Goal: Task Accomplishment & Management: Use online tool/utility

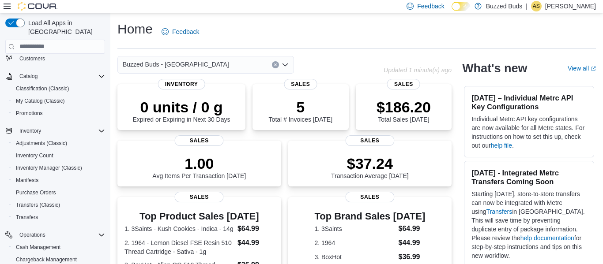
scroll to position [84, 0]
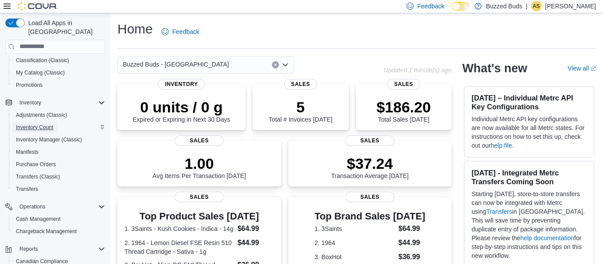
click at [36, 124] on span "Inventory Count" at bounding box center [35, 127] width 38 height 7
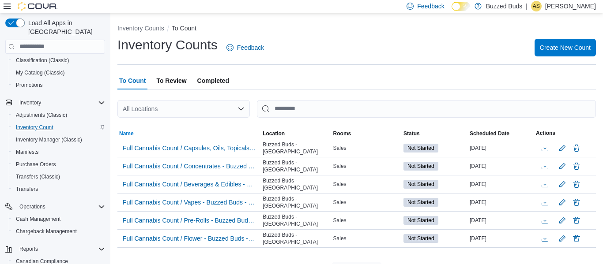
scroll to position [17, 0]
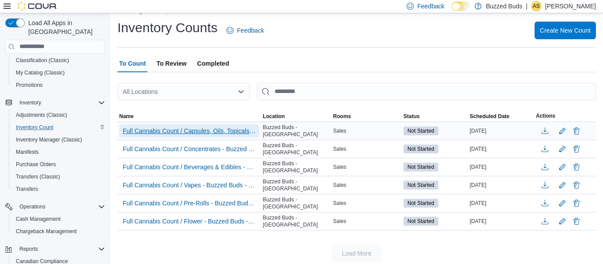
click at [206, 132] on span "Full Cannabis Count / Capsules, Oils, Topicals - Buzzed Buds - [GEOGRAPHIC_DATA]" at bounding box center [189, 131] width 133 height 9
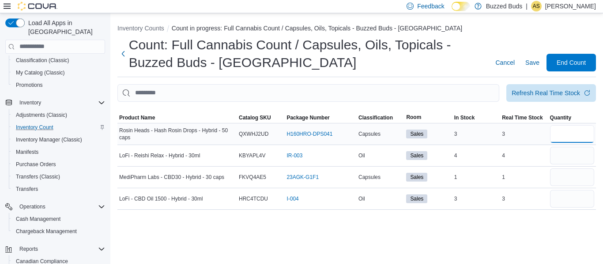
click at [561, 131] on input "number" at bounding box center [572, 134] width 44 height 18
type input "*"
click at [568, 160] on input "number" at bounding box center [572, 156] width 44 height 18
type input "*"
click at [561, 199] on input "number" at bounding box center [572, 199] width 44 height 18
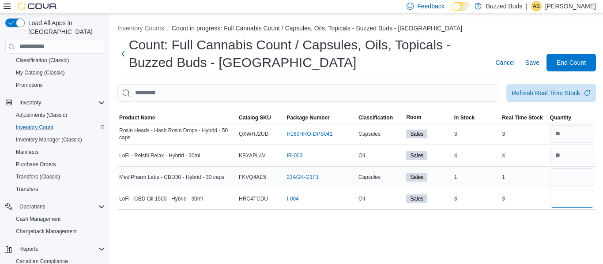
type input "*"
click at [562, 180] on input "number" at bounding box center [572, 178] width 44 height 18
type input "*"
click at [574, 64] on span "End Count" at bounding box center [570, 62] width 29 height 9
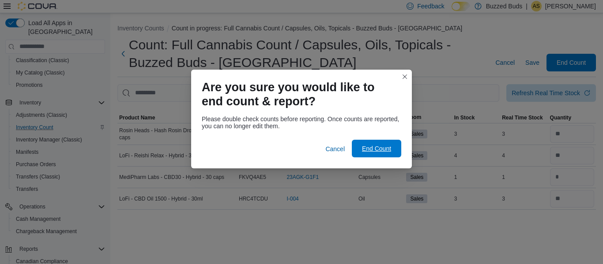
click at [364, 153] on span "End Count" at bounding box center [376, 149] width 39 height 18
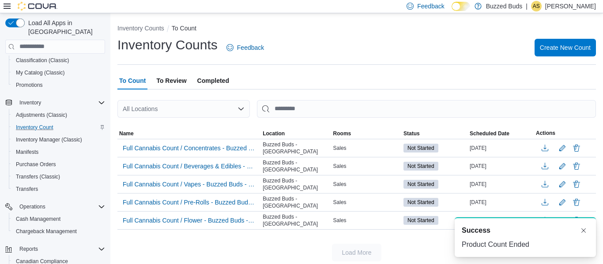
click at [171, 78] on span "To Review" at bounding box center [171, 81] width 30 height 18
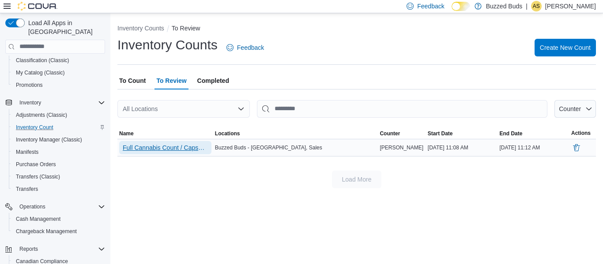
click at [165, 146] on span "Full Cannabis Count / Capsules, Oils, Topicals - Buzzed Buds - Uxbridge" at bounding box center [165, 147] width 85 height 9
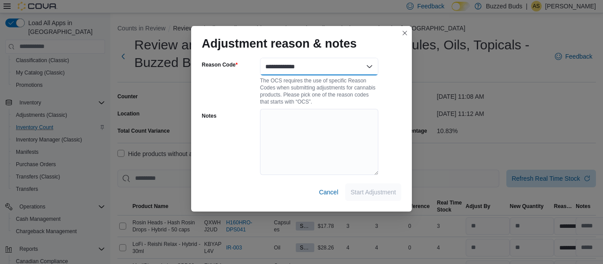
click at [360, 66] on select "**********" at bounding box center [319, 67] width 118 height 18
select select "**********"
click at [260, 58] on select "**********" at bounding box center [319, 67] width 118 height 18
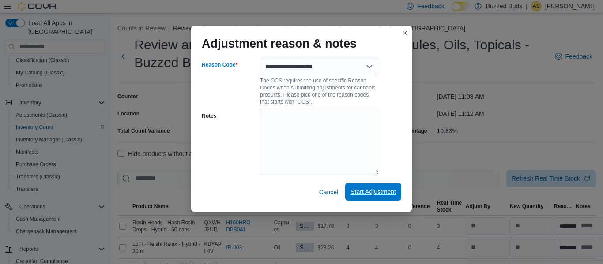
click at [354, 194] on span "Start Adjustment" at bounding box center [372, 192] width 45 height 9
select select "**********"
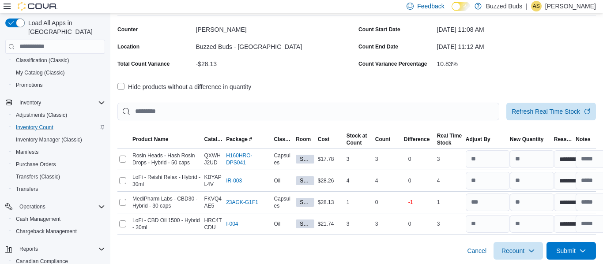
scroll to position [70, 0]
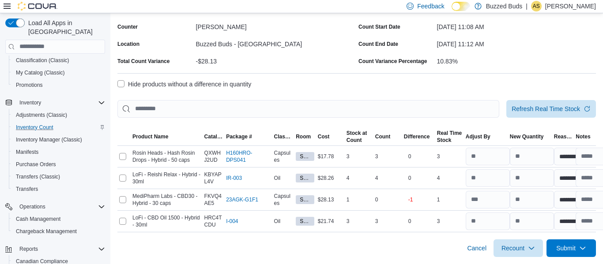
click at [119, 86] on label "Hide products without a difference in quantity" at bounding box center [184, 84] width 134 height 11
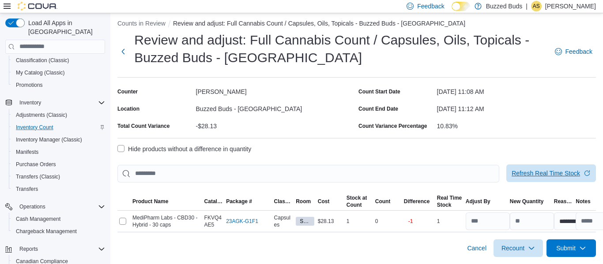
click at [534, 170] on span "Refresh Real Time Stock" at bounding box center [545, 173] width 68 height 9
click at [536, 173] on span "Refresh Real Time Stock" at bounding box center [545, 173] width 68 height 9
click at [533, 248] on icon "button" at bounding box center [531, 247] width 7 height 7
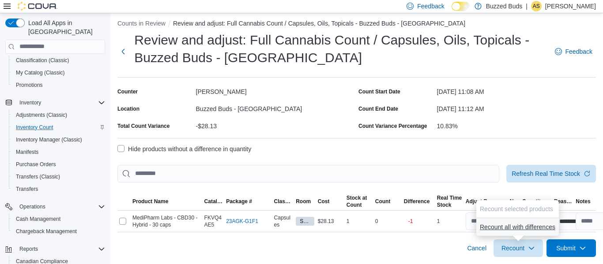
click at [529, 228] on span "Recount all with differences" at bounding box center [517, 227] width 75 height 9
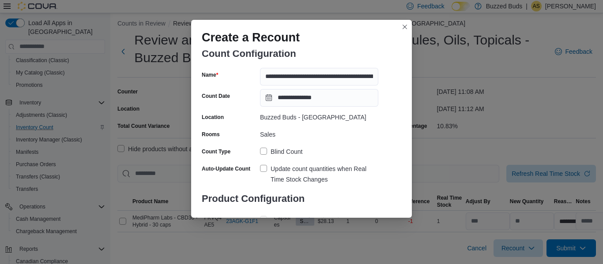
scroll to position [63, 0]
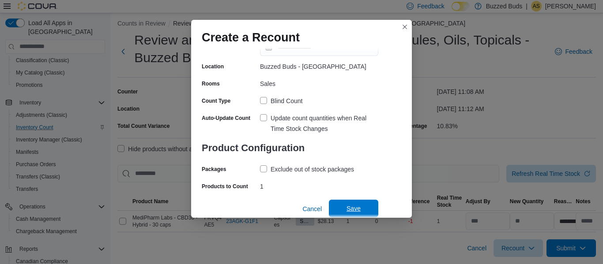
click at [343, 209] on span "Save" at bounding box center [353, 209] width 39 height 18
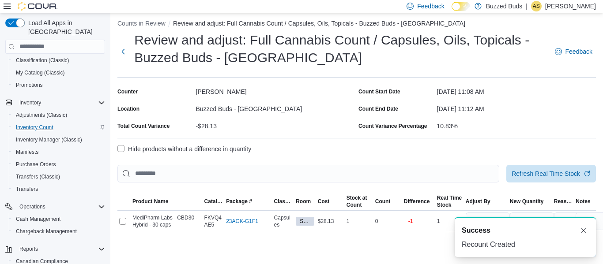
scroll to position [0, 0]
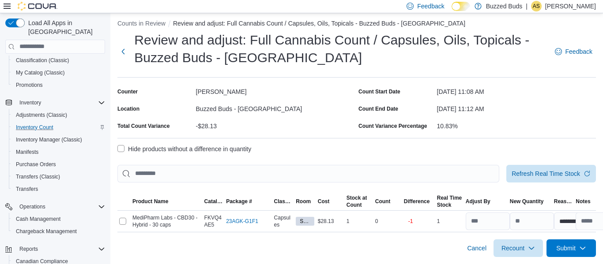
click at [343, 209] on th "Cost" at bounding box center [330, 202] width 29 height 18
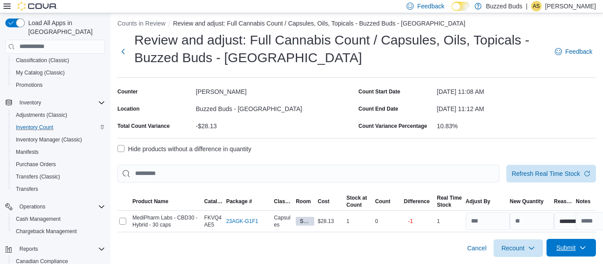
click at [583, 247] on icon "button" at bounding box center [582, 247] width 7 height 7
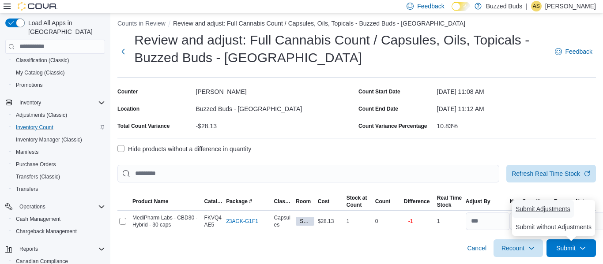
click at [559, 212] on span "Submit Adjustments" at bounding box center [542, 209] width 55 height 9
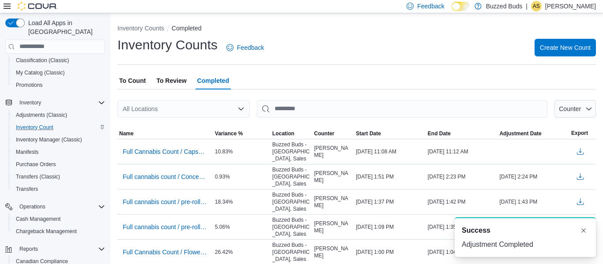
click at [175, 83] on span "To Review" at bounding box center [171, 81] width 30 height 18
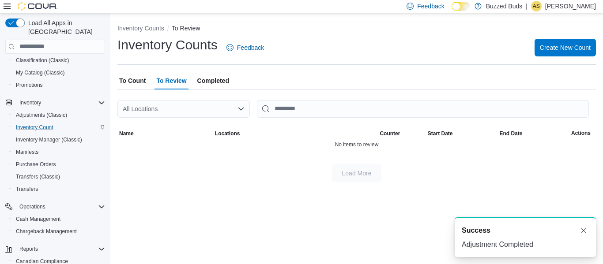
click at [143, 79] on span "To Count" at bounding box center [132, 81] width 26 height 18
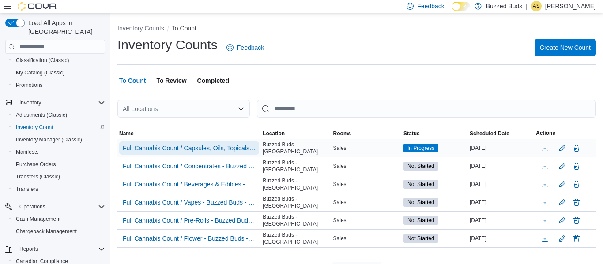
click at [224, 146] on span "Full Cannabis Count / Capsules, Oils, Topicals - Buzzed Buds - Uxbridge - Recou…" at bounding box center [189, 148] width 133 height 9
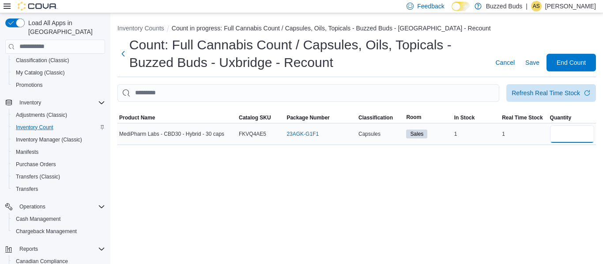
click at [559, 136] on input "number" at bounding box center [572, 134] width 44 height 18
type input "*"
click at [123, 53] on button "Next" at bounding box center [123, 54] width 12 height 18
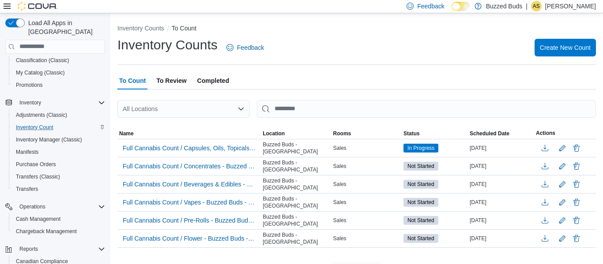
click at [220, 82] on span "Completed" at bounding box center [213, 81] width 32 height 18
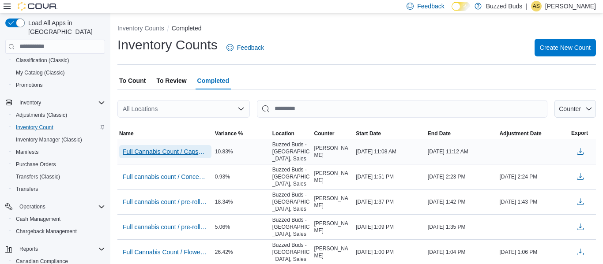
click at [181, 155] on span "Full Cannabis Count / Capsules, Oils, Topicals - Buzzed Buds - Uxbridge" at bounding box center [165, 151] width 85 height 9
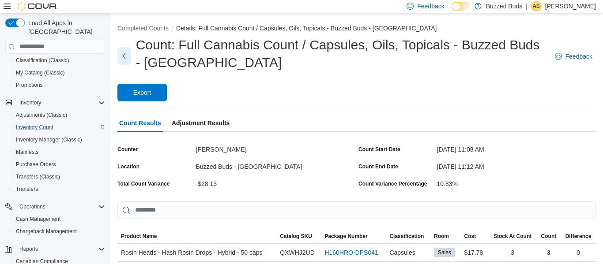
click at [124, 52] on button "Next" at bounding box center [123, 56] width 13 height 18
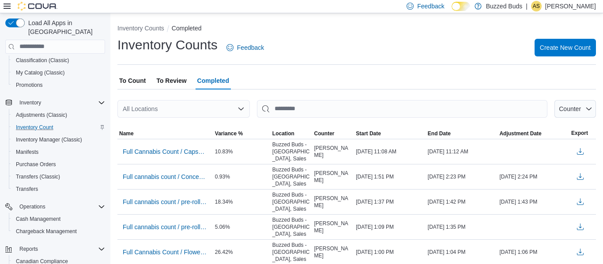
click at [176, 83] on span "To Review" at bounding box center [171, 81] width 30 height 18
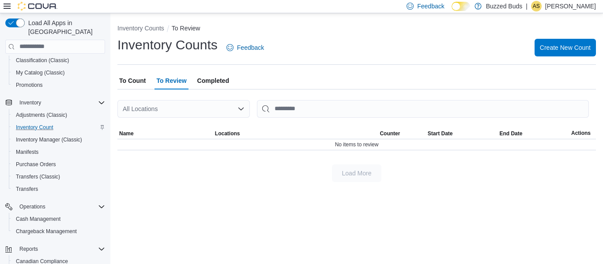
click at [142, 86] on span "To Count" at bounding box center [132, 81] width 26 height 18
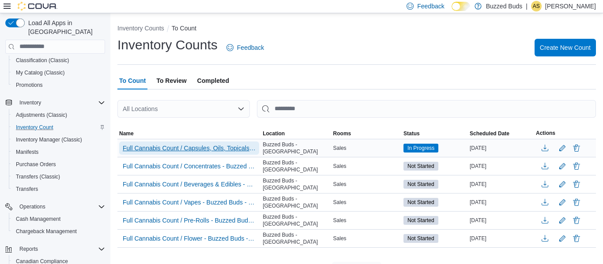
click at [173, 152] on span "Full Cannabis Count / Capsules, Oils, Topicals - Buzzed Buds - Uxbridge - Recou…" at bounding box center [189, 148] width 133 height 9
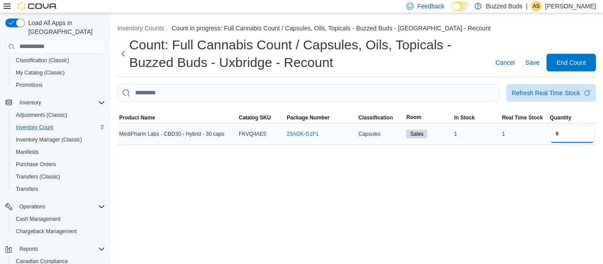
click at [570, 135] on input "number" at bounding box center [572, 134] width 44 height 18
click at [563, 55] on span "End Count" at bounding box center [571, 62] width 39 height 18
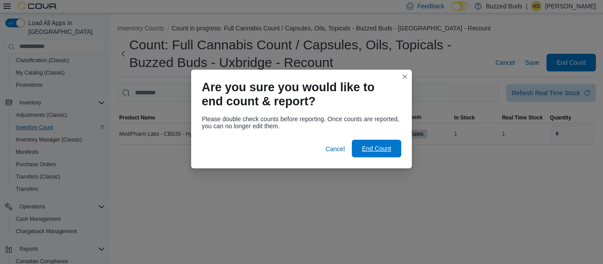
click at [389, 153] on span "End Count" at bounding box center [376, 149] width 39 height 18
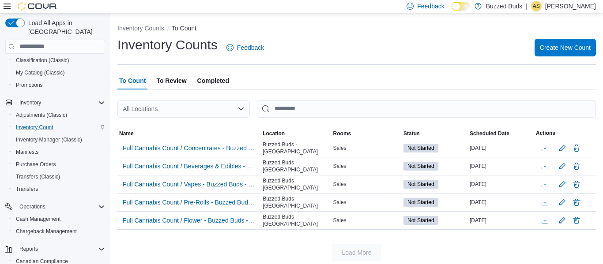
click at [212, 83] on span "Completed" at bounding box center [213, 81] width 32 height 18
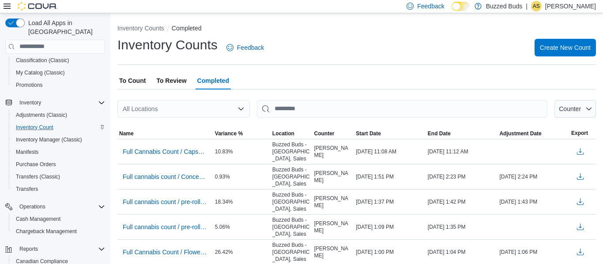
click at [169, 80] on span "To Review" at bounding box center [171, 81] width 30 height 18
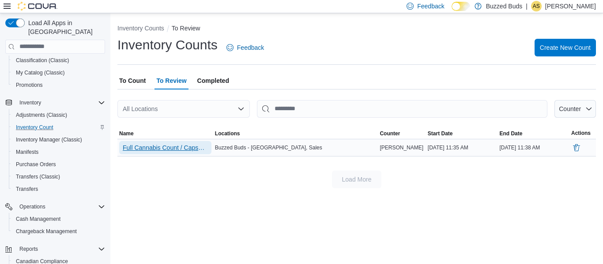
click at [148, 145] on span "Full Cannabis Count / Capsules, Oils, Topicals - Buzzed Buds - Uxbridge - Recou…" at bounding box center [165, 147] width 85 height 9
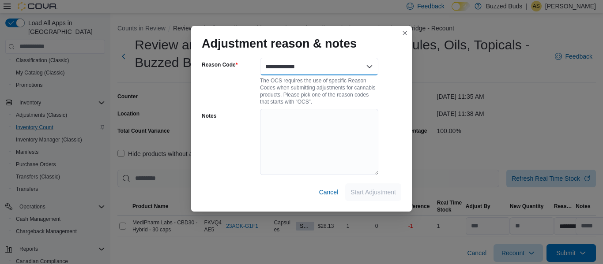
click at [320, 66] on select "**********" at bounding box center [319, 67] width 118 height 18
select select "**********"
click at [260, 58] on select "**********" at bounding box center [319, 67] width 118 height 18
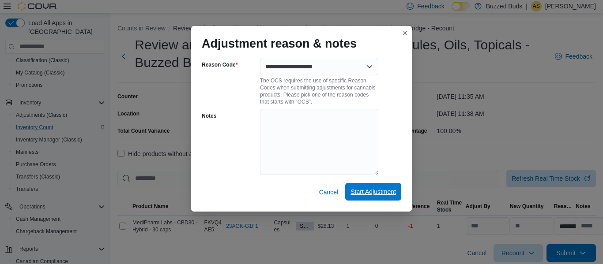
click at [360, 196] on span "Start Adjustment" at bounding box center [372, 192] width 45 height 9
select select "**********"
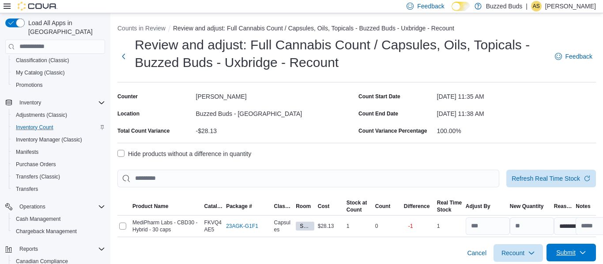
click at [585, 256] on span "Submit" at bounding box center [571, 253] width 39 height 18
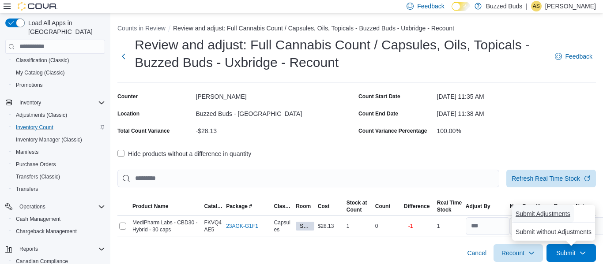
click at [568, 217] on span "Submit Adjustments" at bounding box center [542, 214] width 55 height 9
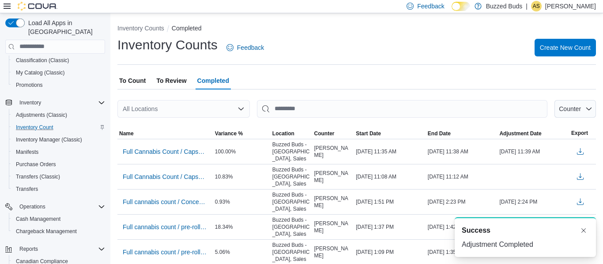
click at [167, 82] on span "To Review" at bounding box center [171, 81] width 30 height 18
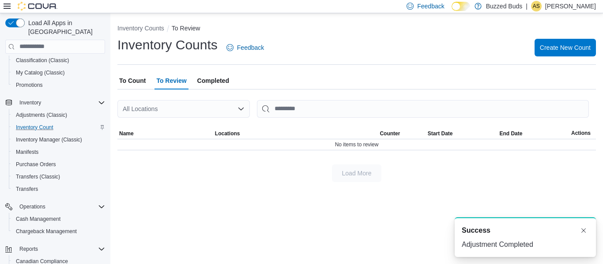
click at [140, 82] on span "To Count" at bounding box center [132, 81] width 26 height 18
